Goal: Task Accomplishment & Management: Manage account settings

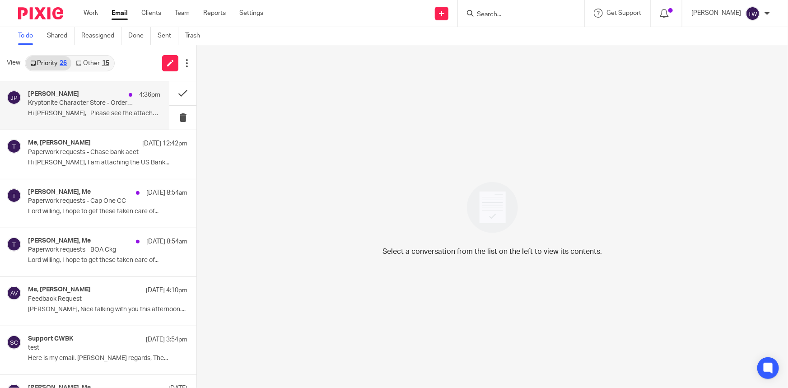
click at [79, 104] on p "Kryptonite Character Store - Order Ready to Ship" at bounding box center [81, 103] width 106 height 8
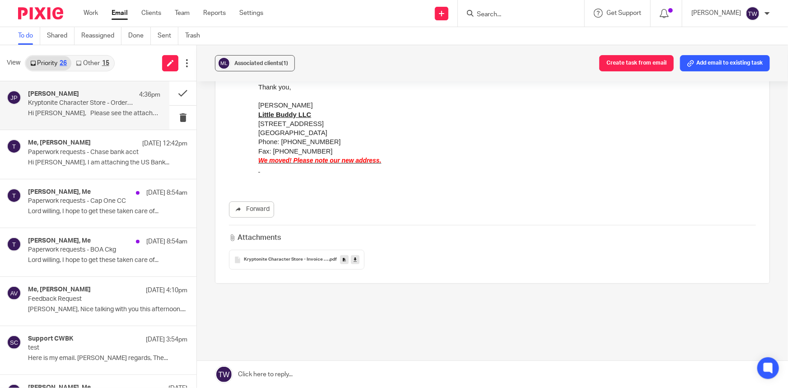
scroll to position [172, 0]
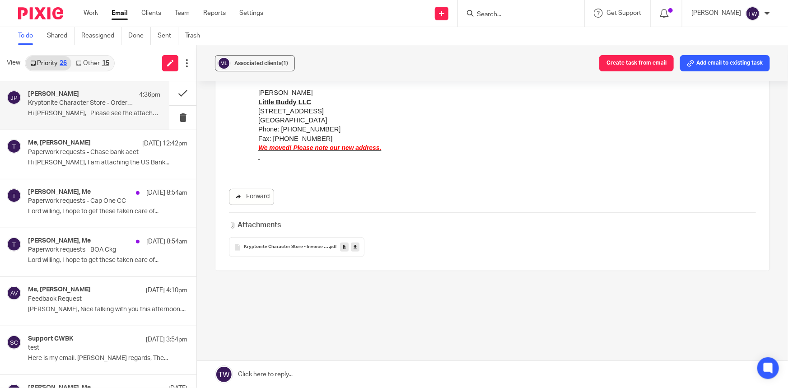
click at [251, 193] on link "Forward" at bounding box center [251, 197] width 45 height 16
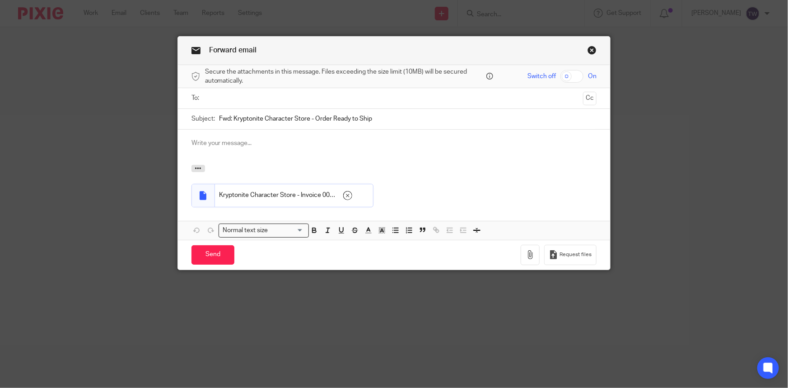
click at [283, 103] on ul at bounding box center [395, 98] width 378 height 15
click at [281, 102] on input "text" at bounding box center [393, 98] width 371 height 10
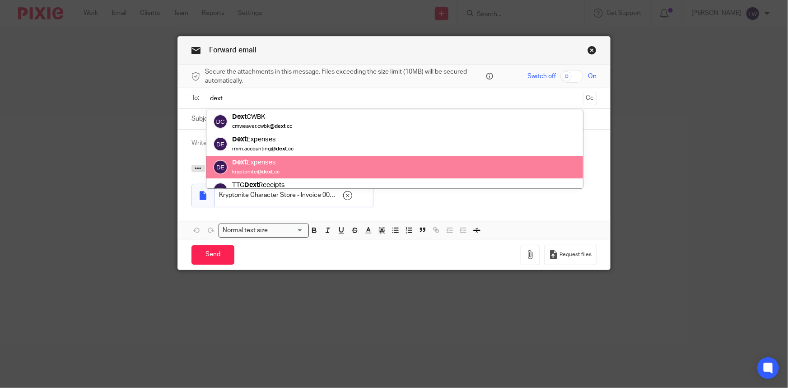
type input "dext"
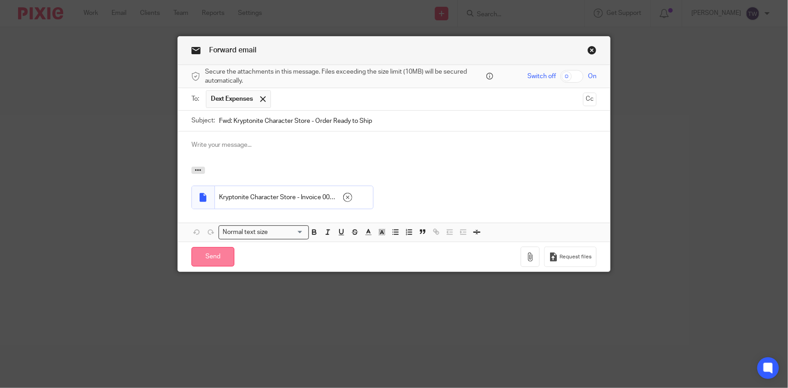
click at [207, 264] on input "Send" at bounding box center [213, 256] width 43 height 19
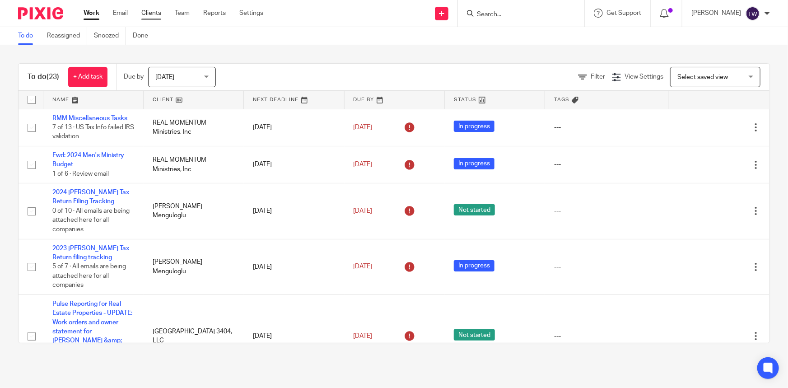
click at [154, 11] on link "Clients" at bounding box center [151, 13] width 20 height 9
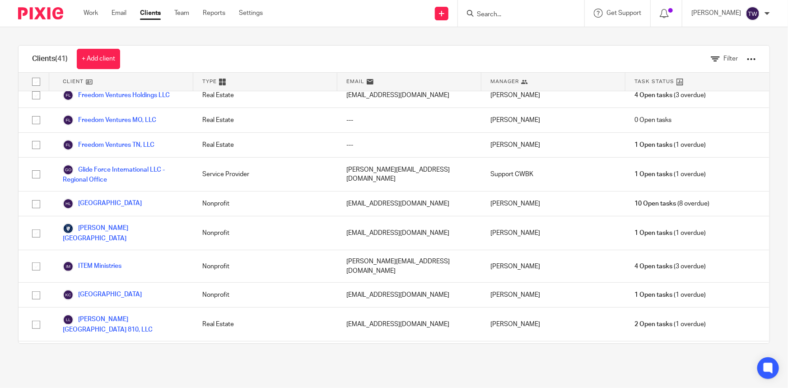
scroll to position [452, 0]
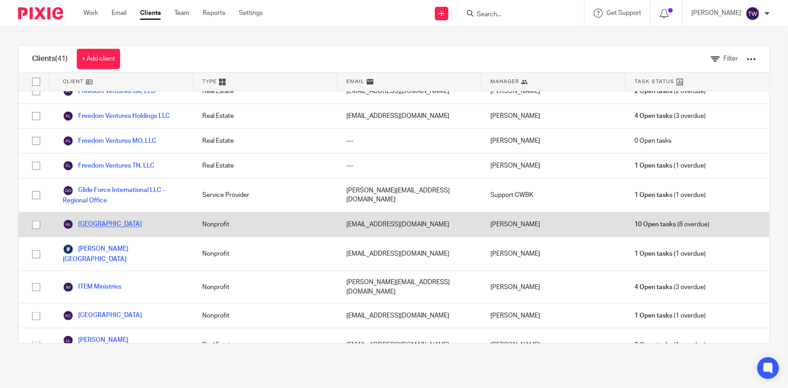
click at [110, 219] on link "[GEOGRAPHIC_DATA]" at bounding box center [102, 224] width 79 height 11
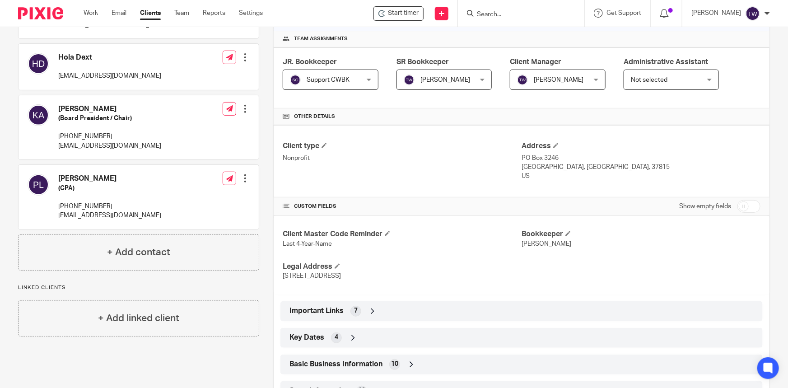
scroll to position [164, 0]
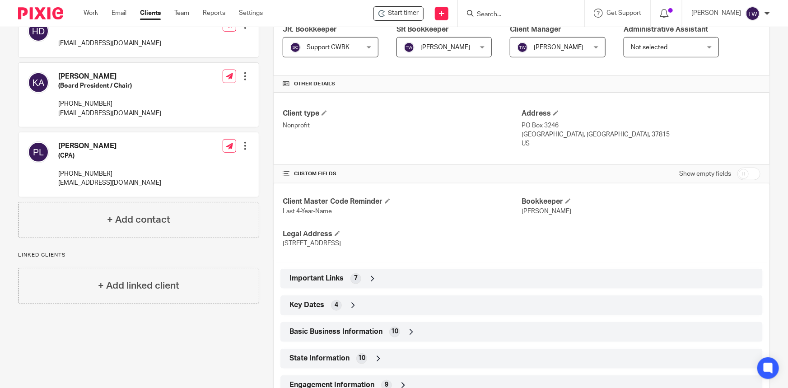
click at [368, 276] on icon at bounding box center [372, 278] width 9 height 9
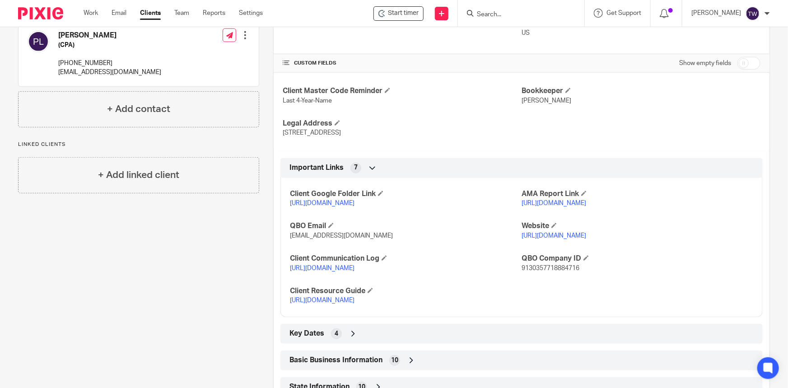
scroll to position [287, 0]
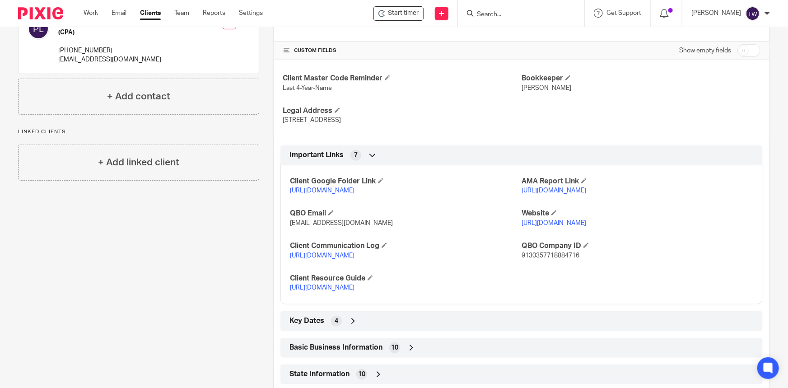
click at [319, 291] on link "https://docs.google.com/document/d/1egH1Xc8xiCpASltPhPi7mGpg_1SXqJKAWcEpwMAkkbw…" at bounding box center [322, 288] width 65 height 6
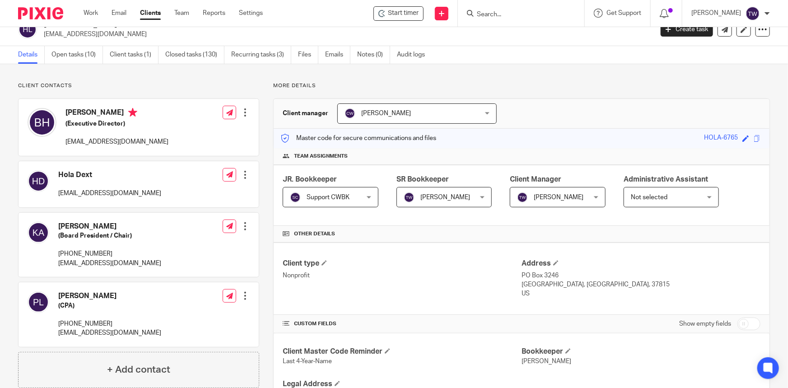
scroll to position [0, 0]
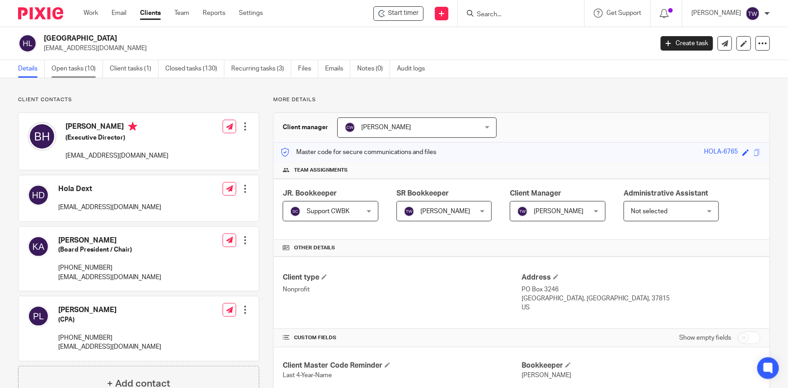
click at [67, 61] on link "Open tasks (10)" at bounding box center [78, 69] width 52 height 18
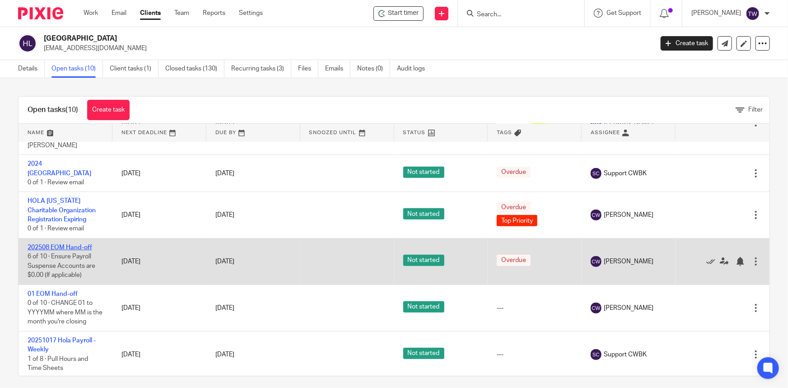
scroll to position [6, 0]
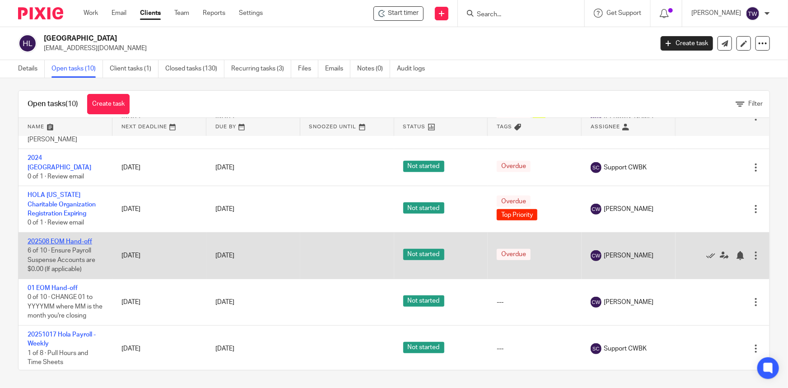
click at [59, 239] on link "202508 EOM Hand-off" at bounding box center [60, 242] width 65 height 6
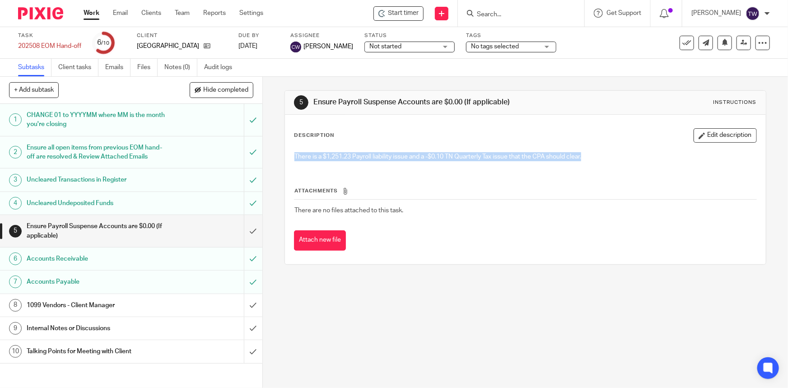
drag, startPoint x: 591, startPoint y: 155, endPoint x: 285, endPoint y: 155, distance: 305.9
click at [285, 156] on div "Description Edit description There is a $1,251.23 Payroll liability issue and a…" at bounding box center [525, 190] width 481 height 150
click at [243, 241] on input "submit" at bounding box center [131, 231] width 263 height 32
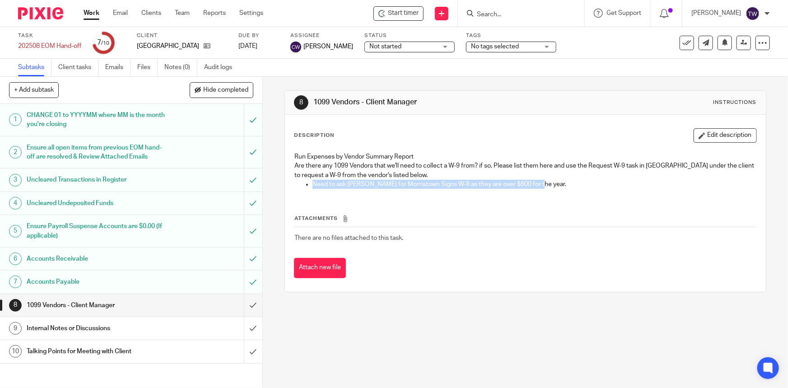
drag, startPoint x: 536, startPoint y: 183, endPoint x: 311, endPoint y: 183, distance: 225.0
click at [313, 183] on p "Need to ask Betsy for Morristown Signs W-9 as they are over $600 for the year." at bounding box center [535, 184] width 444 height 9
copy p "Need to ask Betsy for Morristown Signs W-9 as they are over $600 for the year."
click at [75, 335] on h1 "Internal Notes or Discussions" at bounding box center [96, 329] width 139 height 14
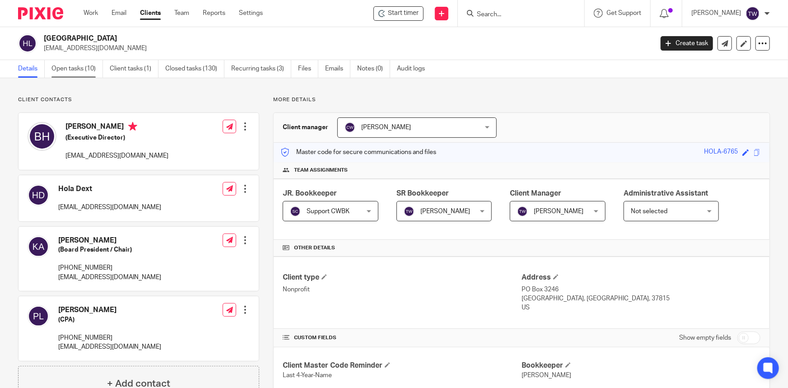
click at [72, 63] on link "Open tasks (10)" at bounding box center [78, 69] width 52 height 18
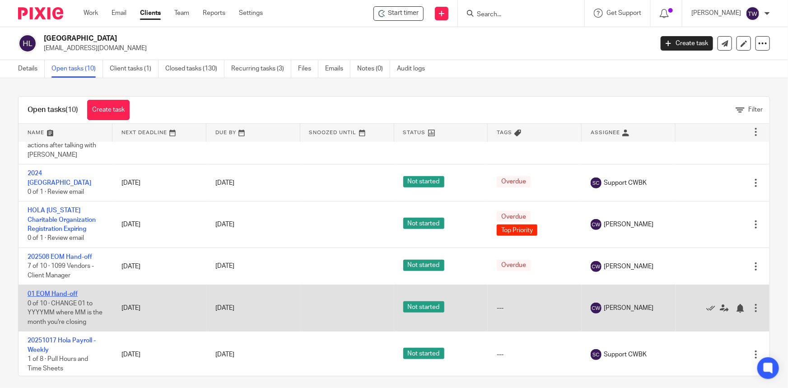
scroll to position [6, 0]
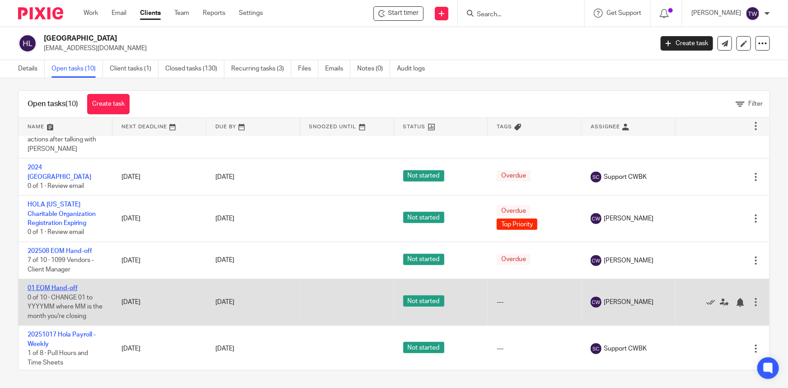
click at [58, 287] on link "01 EOM Hand-off" at bounding box center [53, 288] width 50 height 6
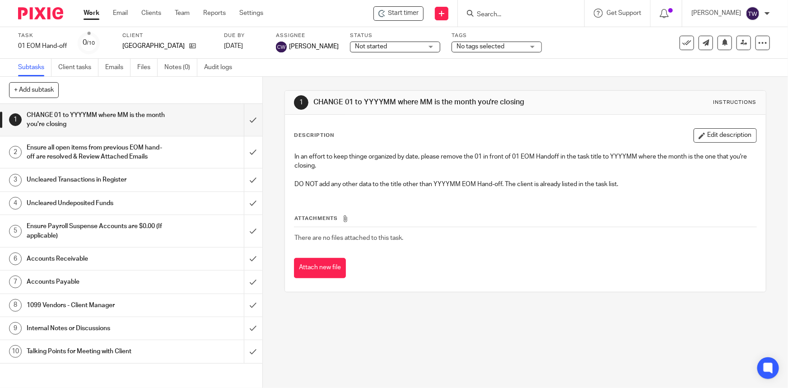
click at [17, 45] on div "Task 01 EOM Hand-off Save 01 EOM Hand-off 0 /10 Client HOLA Lakeway Due by Oct …" at bounding box center [394, 43] width 788 height 32
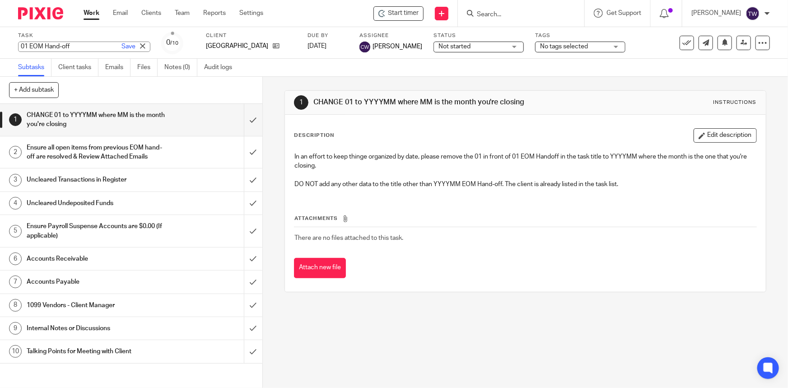
click at [21, 45] on input "01 EOM Hand-off" at bounding box center [84, 47] width 132 height 10
type input "202509 EOM Hand-off"
click at [122, 47] on link "Save" at bounding box center [129, 46] width 14 height 9
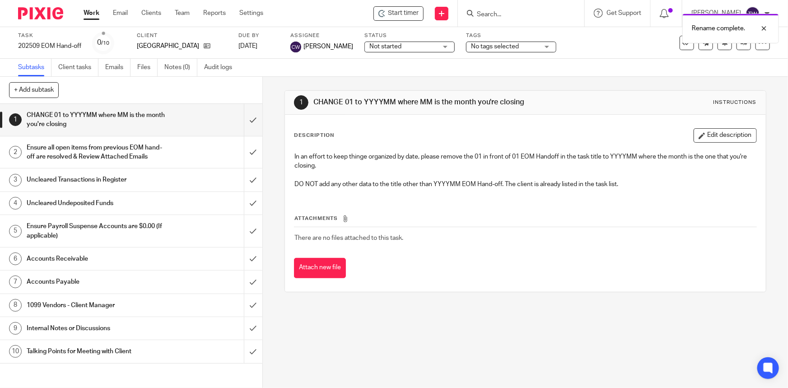
click at [103, 234] on h1 "Ensure Payroll Suspense Accounts are $0.00 (If applicable)" at bounding box center [96, 231] width 139 height 23
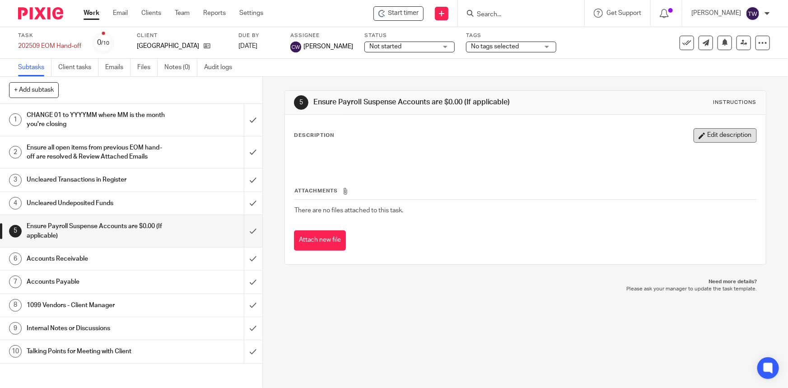
click at [699, 133] on button "Edit description" at bounding box center [725, 135] width 63 height 14
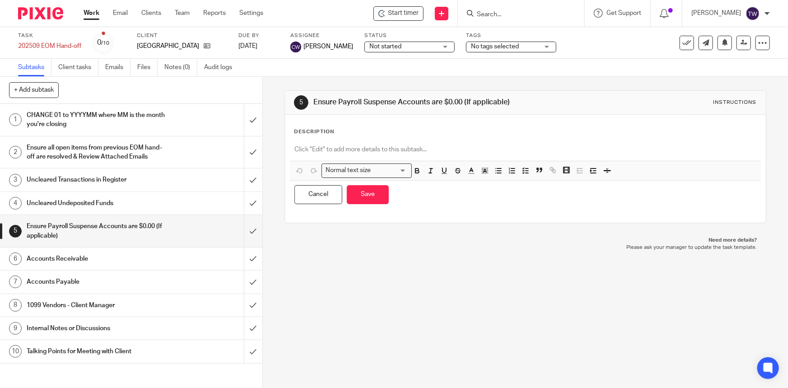
click at [373, 149] on p at bounding box center [526, 149] width 462 height 9
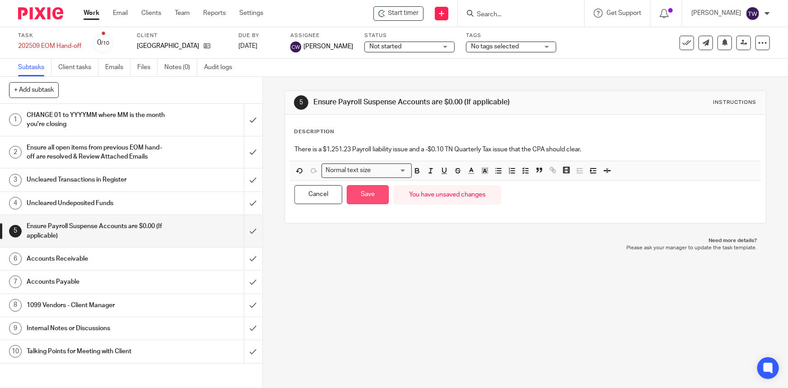
click at [376, 194] on button "Save" at bounding box center [368, 194] width 42 height 19
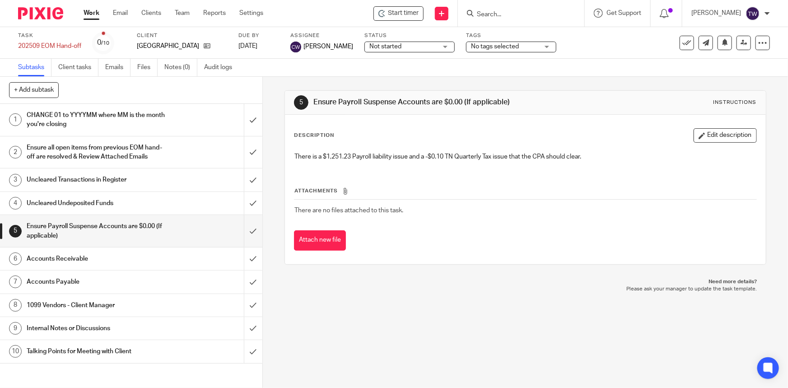
click at [90, 311] on h1 "1099 Vendors - Client Manager" at bounding box center [96, 306] width 139 height 14
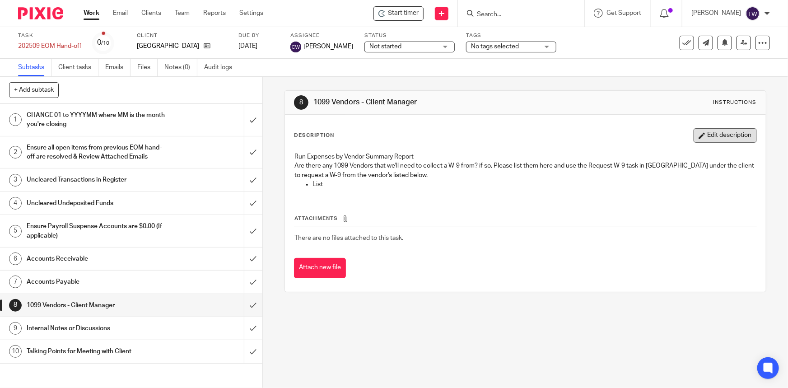
click at [694, 138] on button "Edit description" at bounding box center [725, 135] width 63 height 14
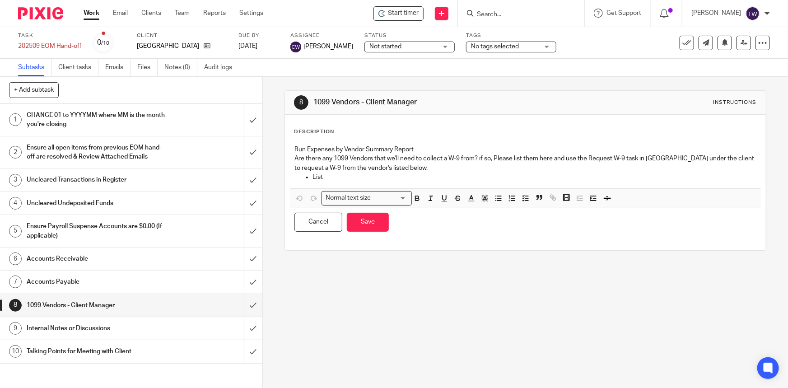
click at [323, 178] on p "List" at bounding box center [535, 177] width 444 height 9
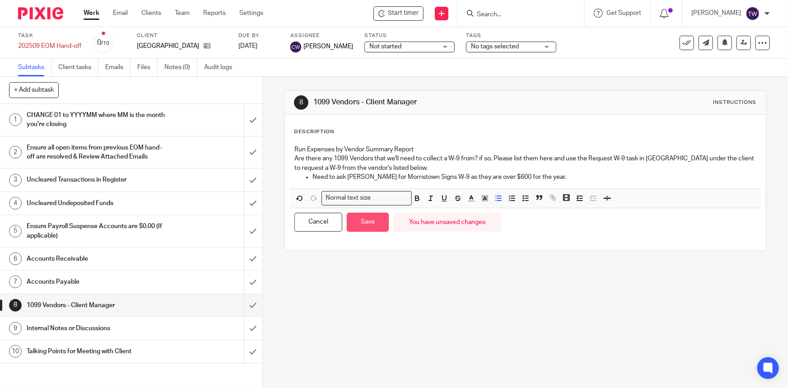
click at [363, 225] on button "Save" at bounding box center [368, 222] width 42 height 19
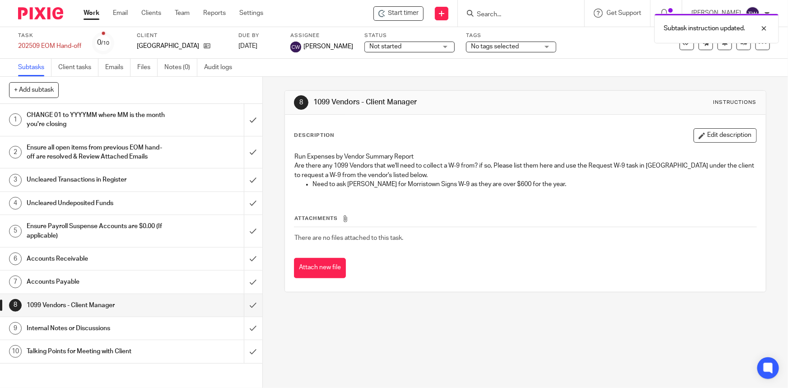
click at [72, 335] on h1 "Internal Notes or Discussions" at bounding box center [96, 329] width 139 height 14
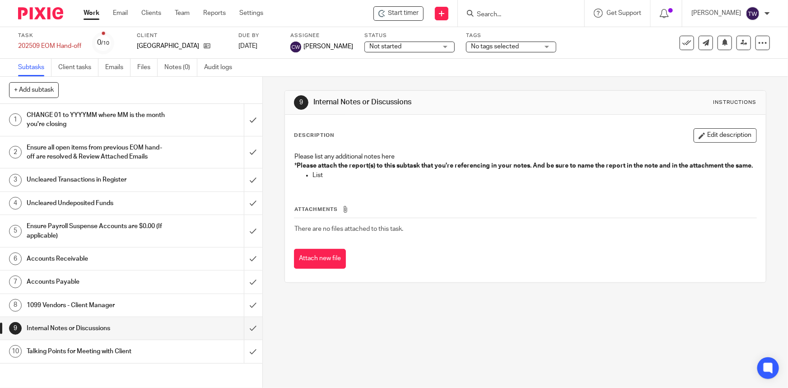
click at [74, 357] on h1 "Talking Points for Meeting with Client" at bounding box center [96, 352] width 139 height 14
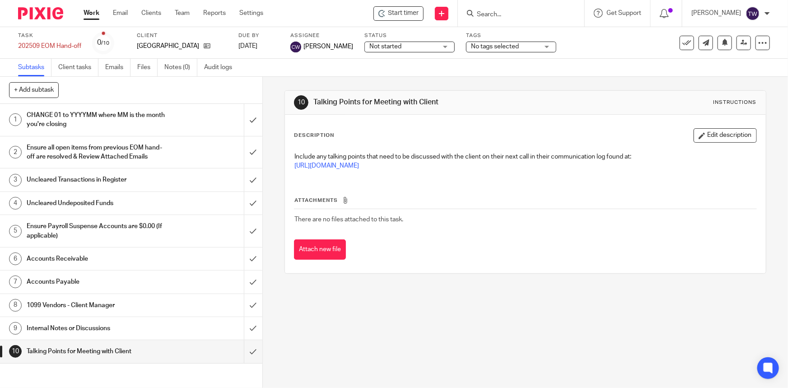
click at [86, 335] on h1 "Internal Notes or Discussions" at bounding box center [96, 329] width 139 height 14
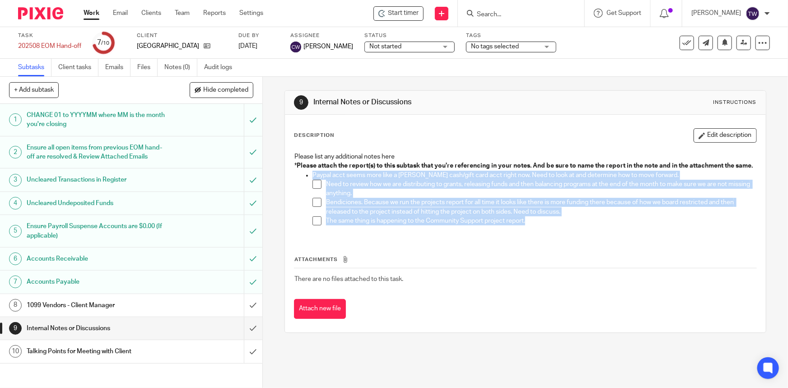
drag, startPoint x: 530, startPoint y: 230, endPoint x: 304, endPoint y: 181, distance: 231.7
click at [313, 181] on li "Paypal acct seems more like a petty cash/gift card acct right now. Need to look…" at bounding box center [535, 200] width 444 height 59
copy li "Paypal acct seems more like a petty cash/gift card acct right now. Need to look…"
click at [57, 356] on h1 "Talking Points for Meeting with Client" at bounding box center [96, 352] width 139 height 14
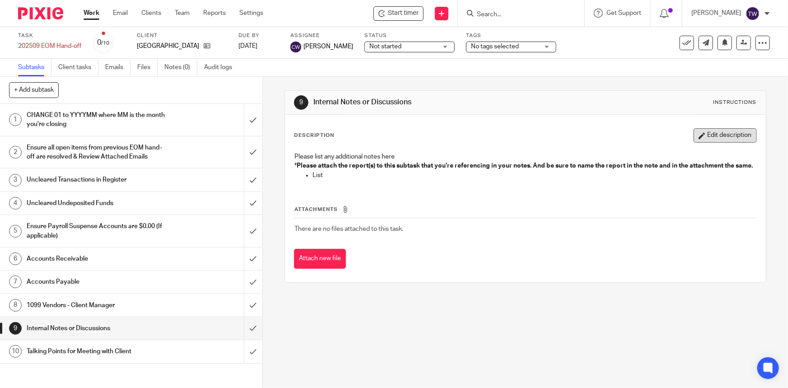
click at [705, 136] on button "Edit description" at bounding box center [725, 135] width 63 height 14
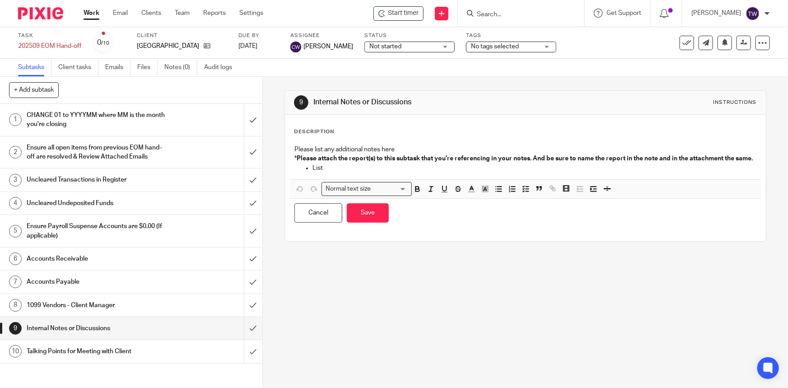
click at [348, 173] on p "List" at bounding box center [535, 168] width 444 height 9
click at [500, 193] on icon "button" at bounding box center [499, 189] width 8 height 8
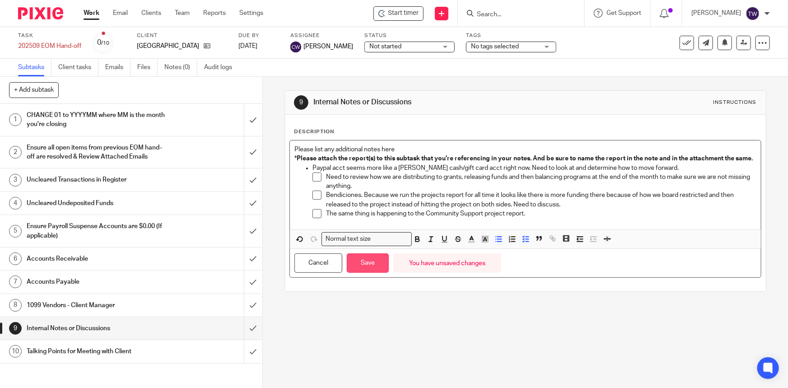
click at [356, 273] on button "Save" at bounding box center [368, 262] width 42 height 19
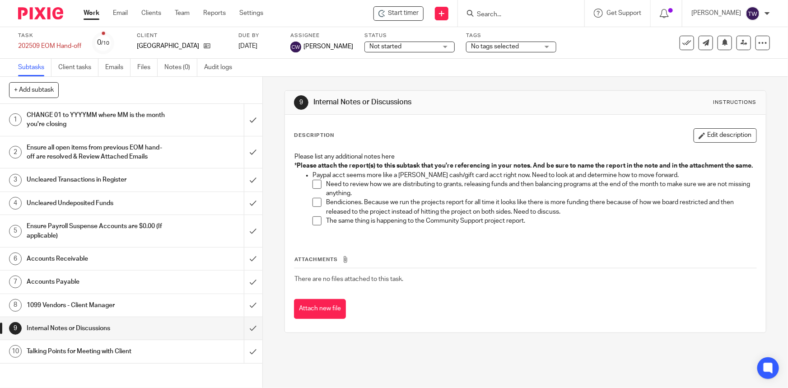
click at [108, 358] on h1 "Talking Points for Meeting with Client" at bounding box center [96, 352] width 139 height 14
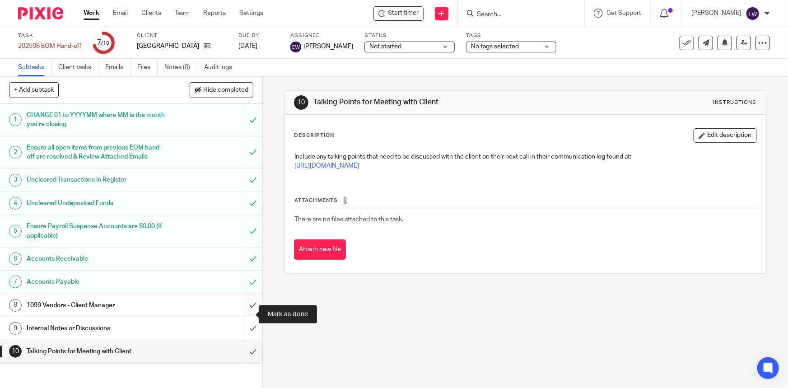
click at [248, 313] on input "submit" at bounding box center [131, 305] width 263 height 23
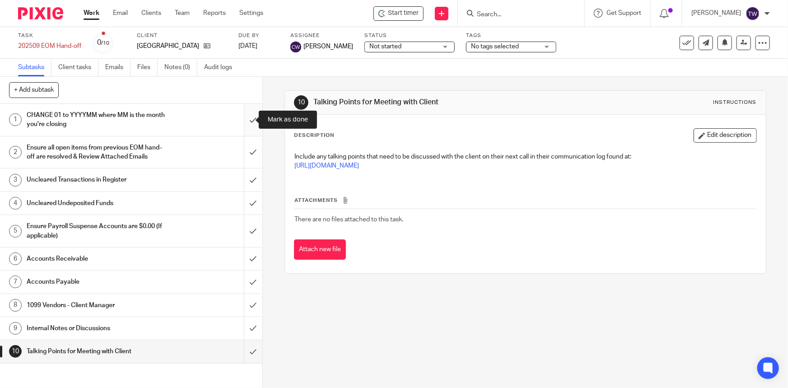
click at [244, 124] on input "submit" at bounding box center [131, 120] width 263 height 32
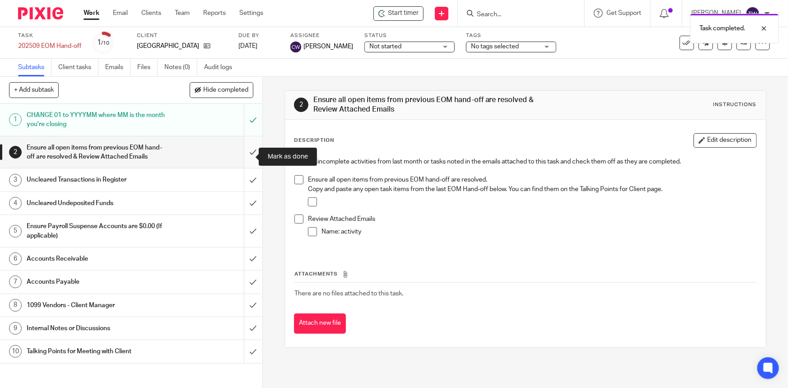
click at [245, 156] on input "submit" at bounding box center [131, 152] width 263 height 32
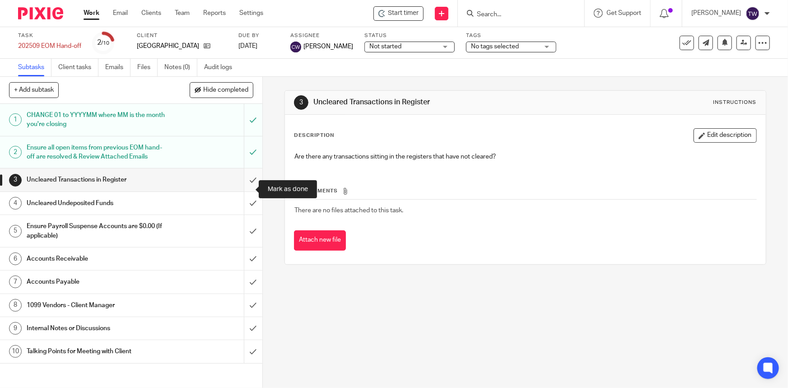
click at [244, 189] on input "submit" at bounding box center [131, 180] width 263 height 23
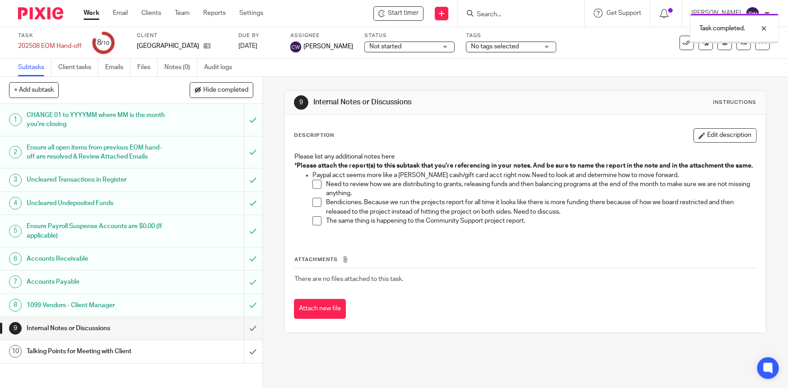
click at [244, 337] on input "submit" at bounding box center [131, 328] width 263 height 23
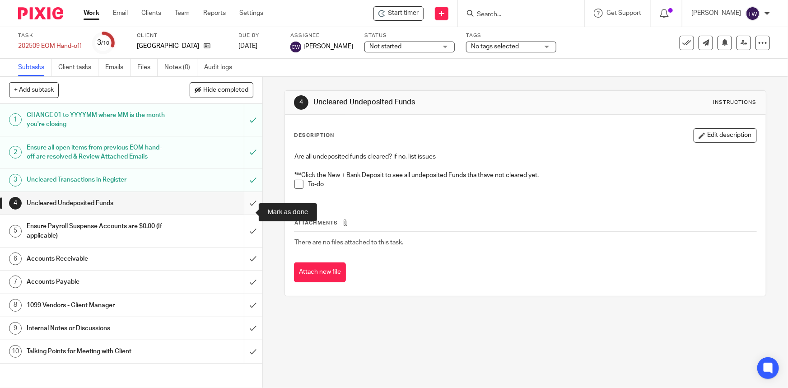
click at [245, 212] on input "submit" at bounding box center [131, 203] width 263 height 23
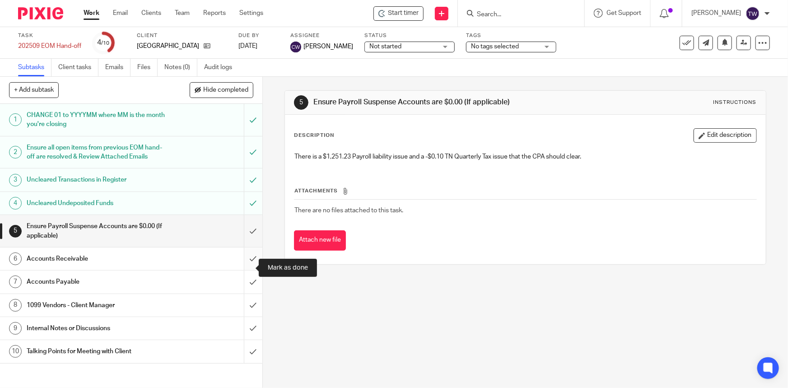
click at [244, 269] on input "submit" at bounding box center [131, 259] width 263 height 23
